Goal: Information Seeking & Learning: Learn about a topic

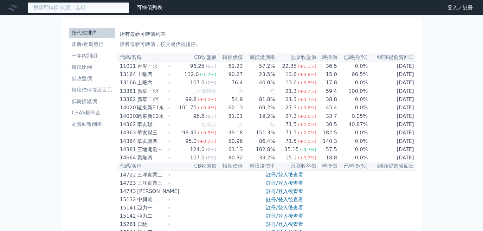
click at [90, 10] on input at bounding box center [79, 7] width 102 height 11
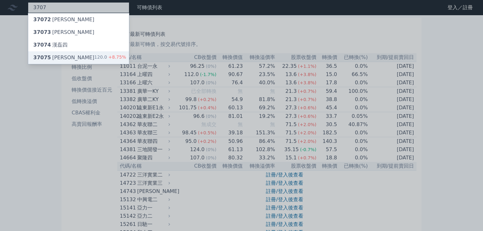
type input "3707"
click at [85, 56] on div "37075 漢磊五 120.0 +8.75%" at bounding box center [78, 57] width 101 height 13
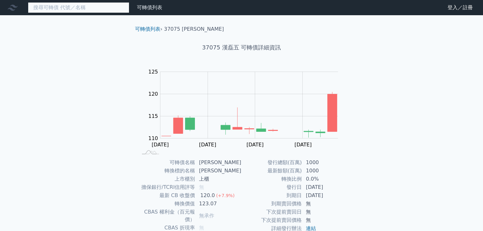
click at [75, 8] on input at bounding box center [79, 7] width 102 height 11
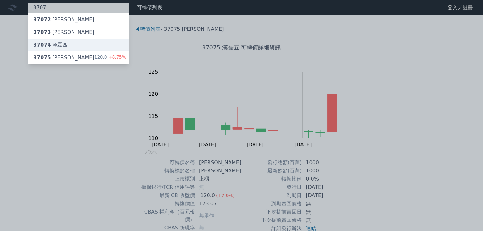
type input "3707"
click at [70, 44] on div "37074 [PERSON_NAME]四" at bounding box center [78, 45] width 101 height 13
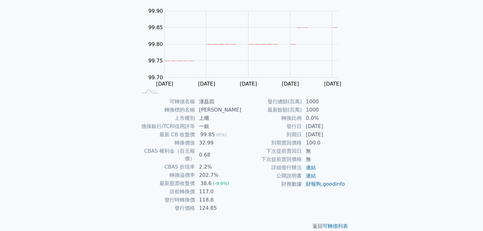
scroll to position [62, 0]
